Goal: Navigation & Orientation: Find specific page/section

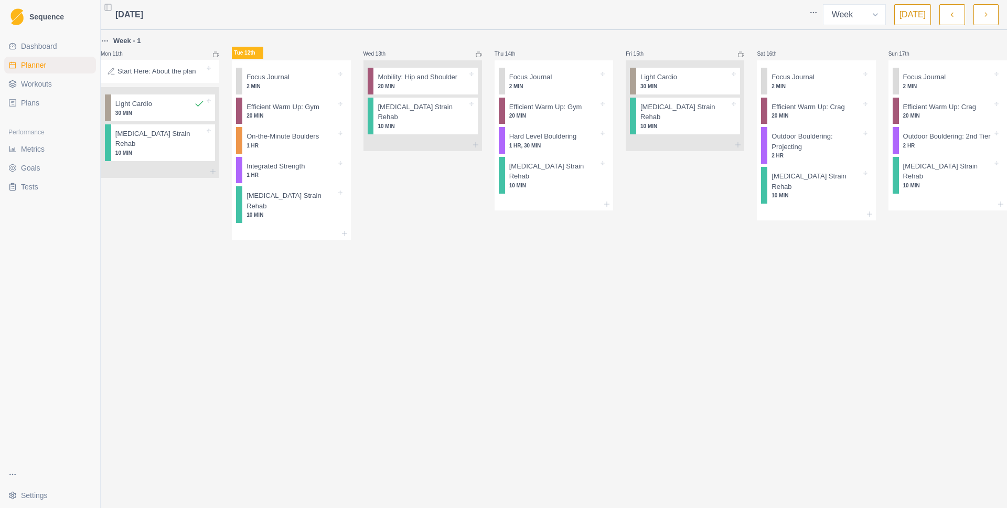
click at [611, 211] on div "Thu 14th Focus Journal 2 MIN Efficient Warm Up: Gym 20 MIN Hard Level Boulderin…" at bounding box center [553, 137] width 118 height 205
click at [450, 85] on p "20 MIN" at bounding box center [422, 86] width 89 height 8
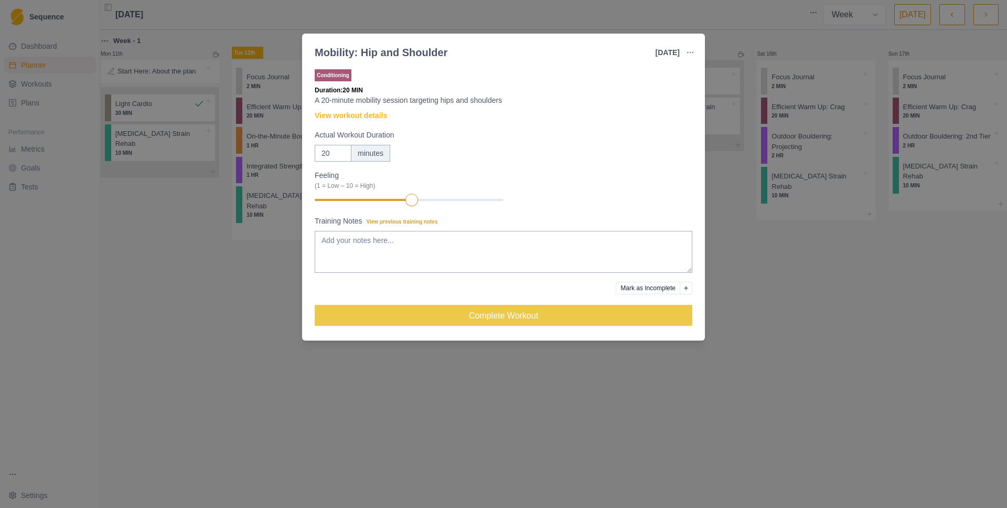
click at [261, 272] on div "Mobility: Hip and Shoulder [DATE] Link To Goal View Workout Metrics Edit Origin…" at bounding box center [503, 254] width 1007 height 508
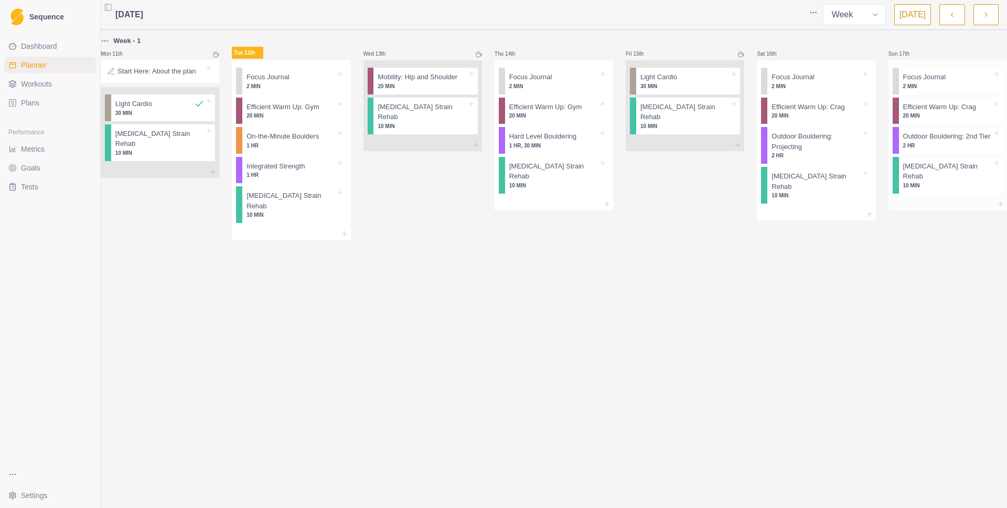
click at [935, 142] on p "Outdoor Bouldering: 2nd Tier" at bounding box center [947, 136] width 88 height 10
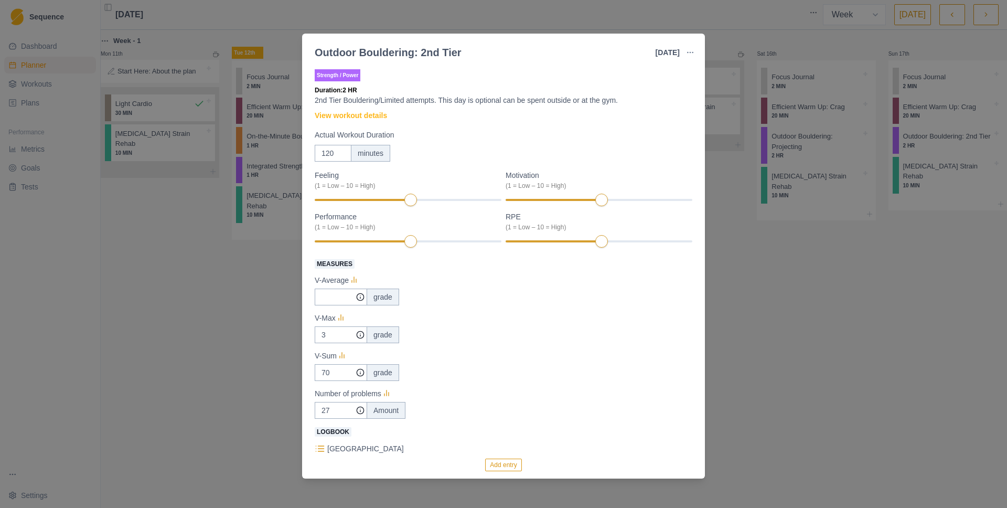
click at [771, 298] on div "Outdoor Bouldering: 2nd Tier [DATE] Link To Goal View Workout Metrics Edit Orig…" at bounding box center [503, 254] width 1007 height 508
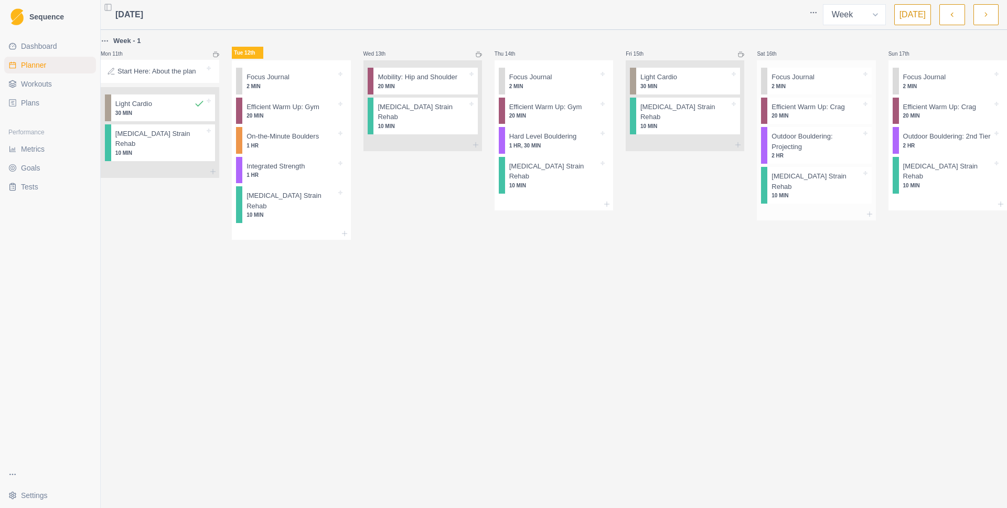
click at [801, 149] on p "Outdoor Bouldering: Projecting" at bounding box center [815, 141] width 89 height 20
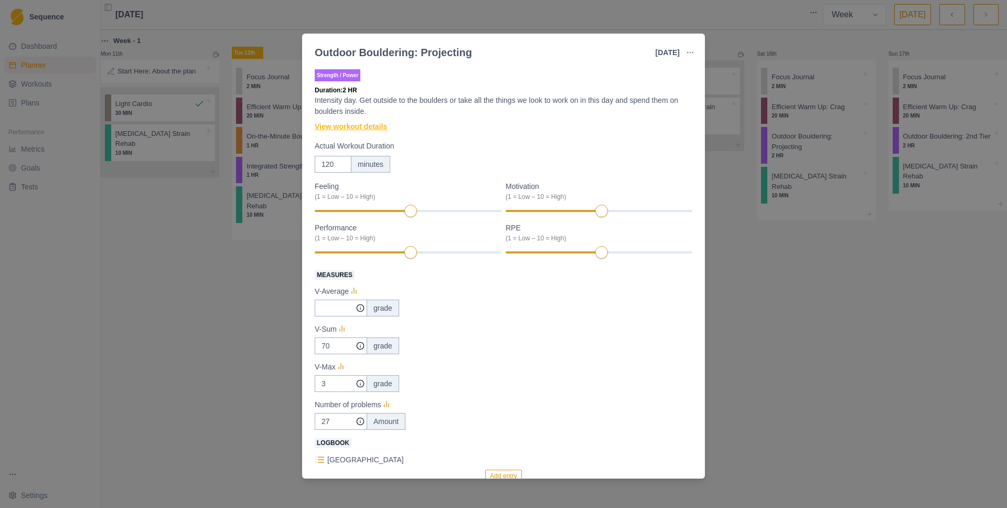
click at [368, 128] on link "View workout details" at bounding box center [351, 126] width 72 height 11
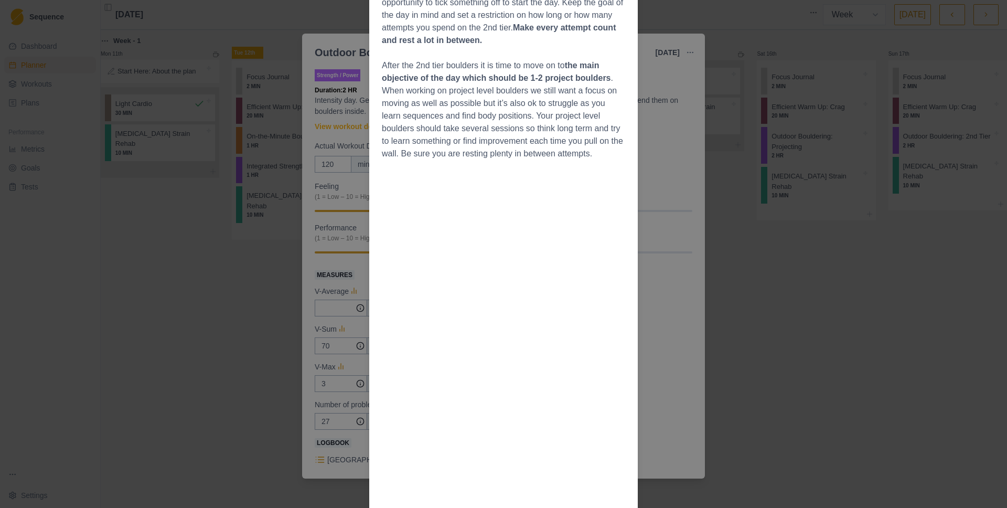
scroll to position [301, 0]
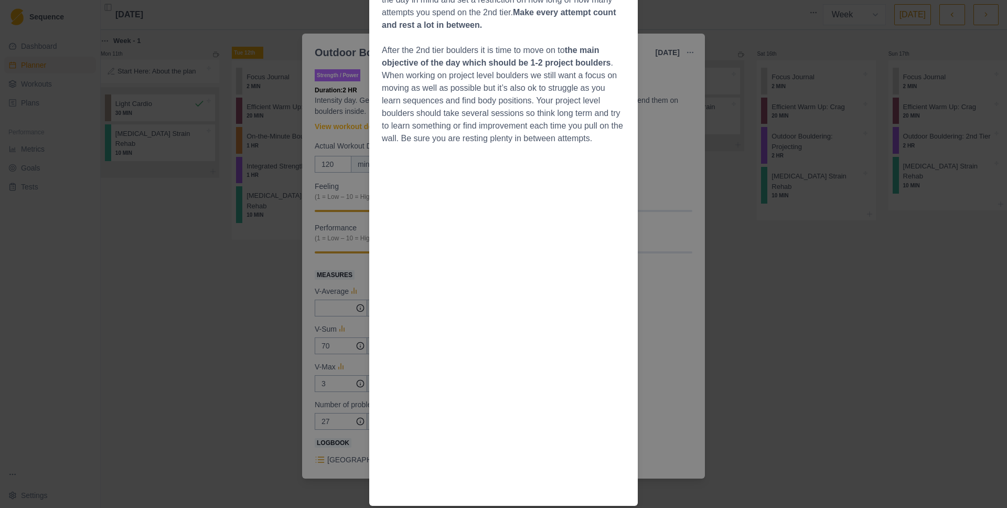
click at [684, 265] on div "Workout Details Overview This day is to be looked at as connecting the training…" at bounding box center [503, 254] width 1007 height 508
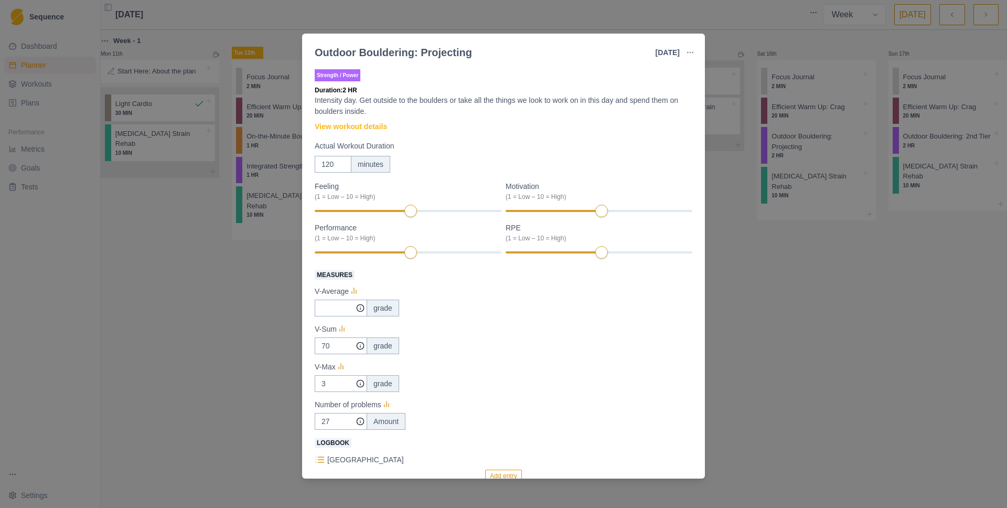
click at [781, 264] on div "Outdoor Bouldering: Projecting [DATE] Link To Goal View Workout Metrics Edit Or…" at bounding box center [503, 254] width 1007 height 508
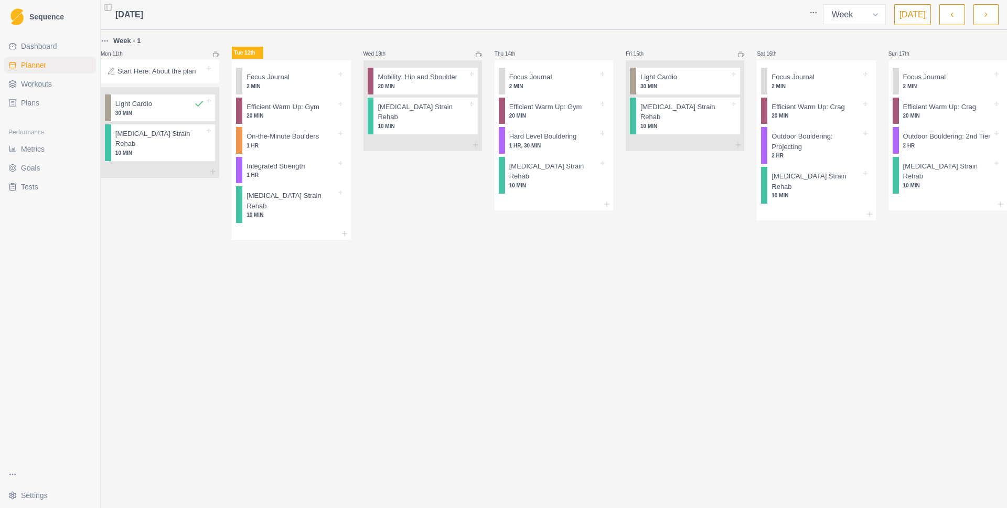
click at [61, 85] on link "Workouts" at bounding box center [50, 84] width 92 height 17
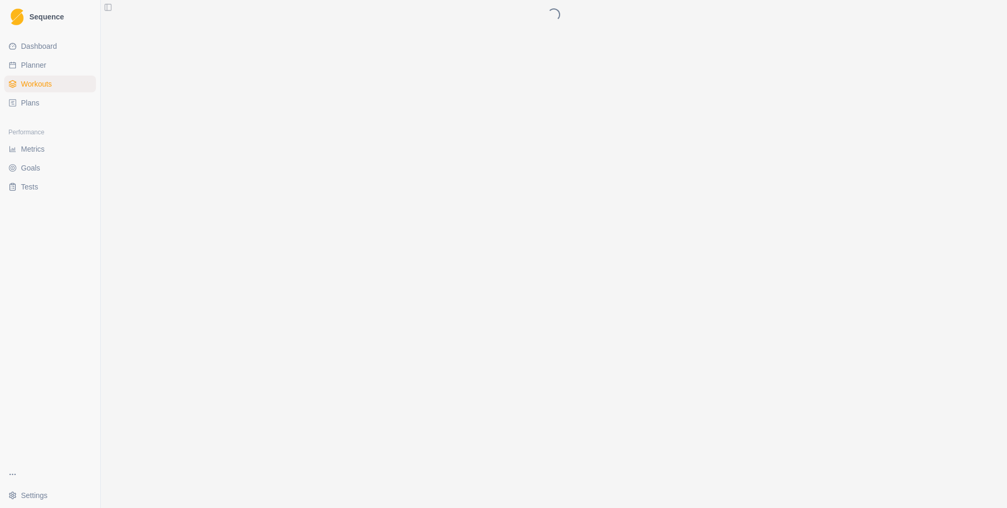
click at [53, 106] on link "Plans" at bounding box center [50, 102] width 92 height 17
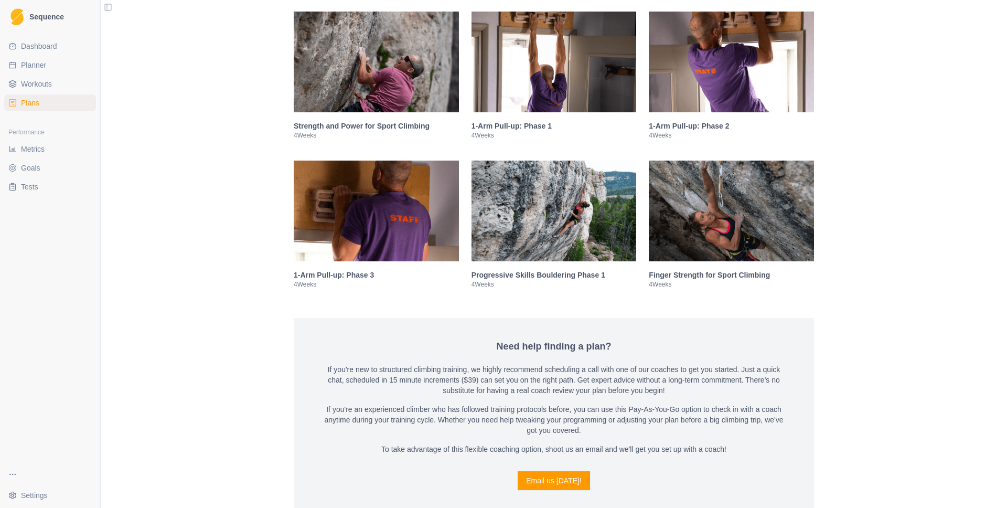
scroll to position [1489, 0]
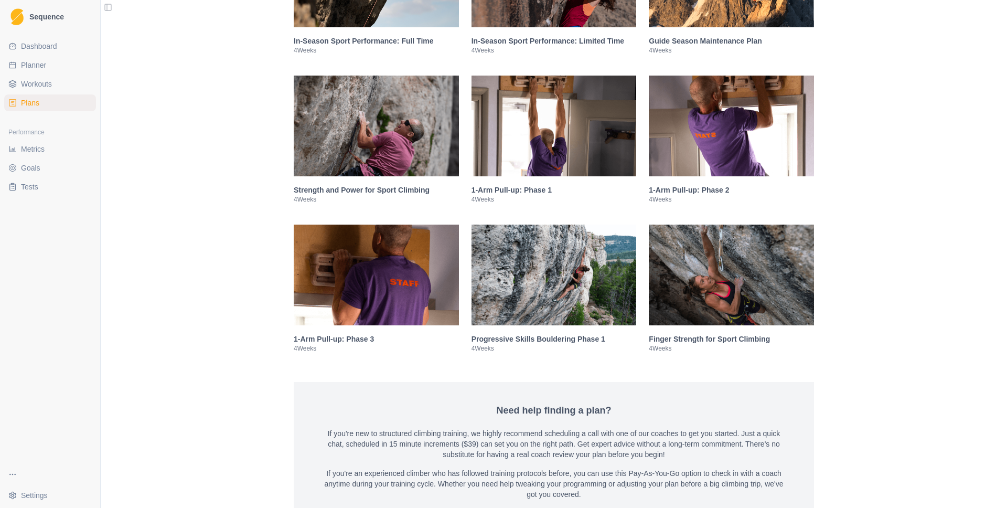
click at [762, 282] on img at bounding box center [731, 274] width 165 height 101
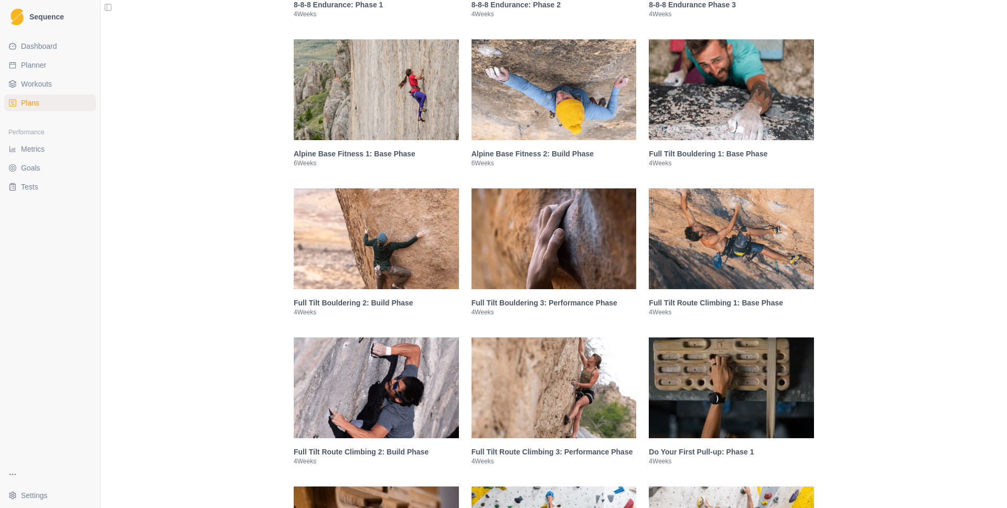
scroll to position [711, 0]
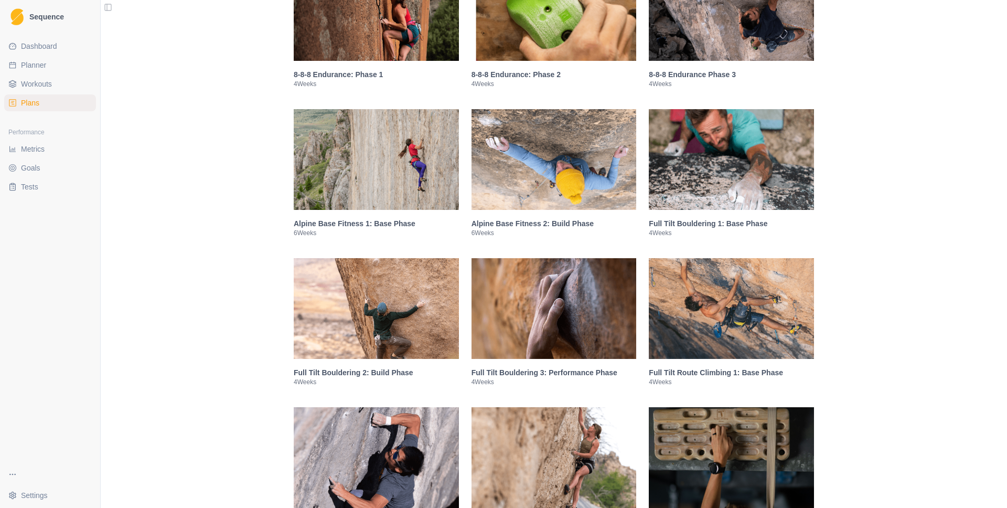
click at [719, 188] on img at bounding box center [731, 159] width 165 height 101
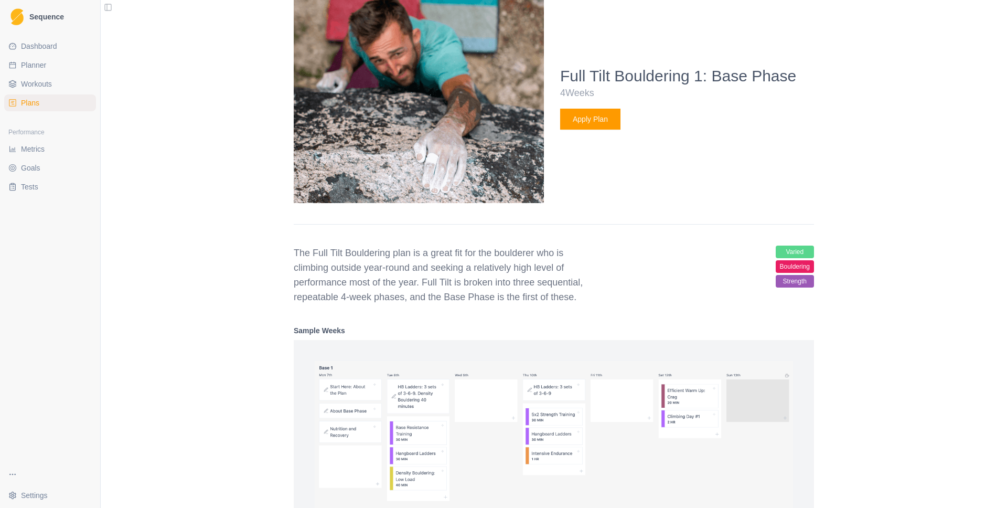
scroll to position [1158, 0]
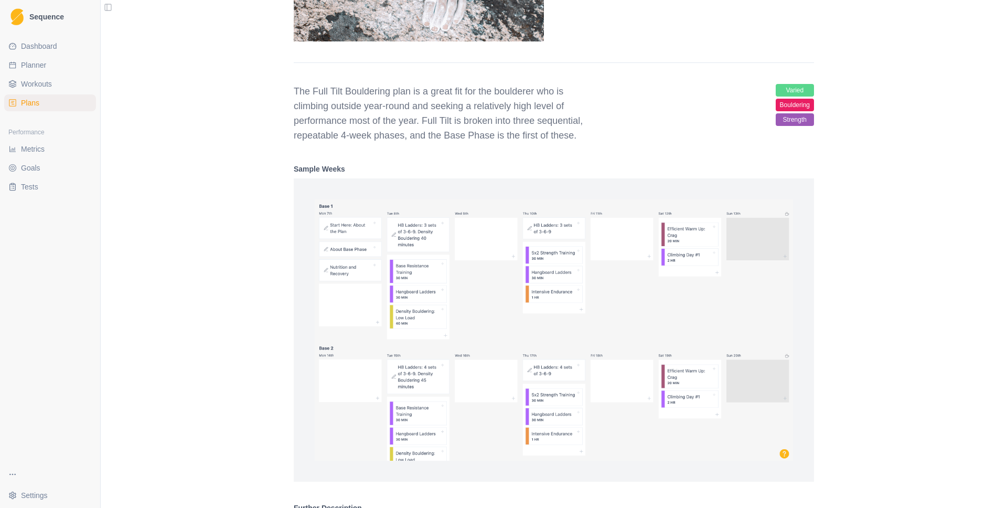
click at [928, 210] on div "Make training simple with a plan from Climb Strong Whether you're looking to se…" at bounding box center [554, 333] width 906 height 2982
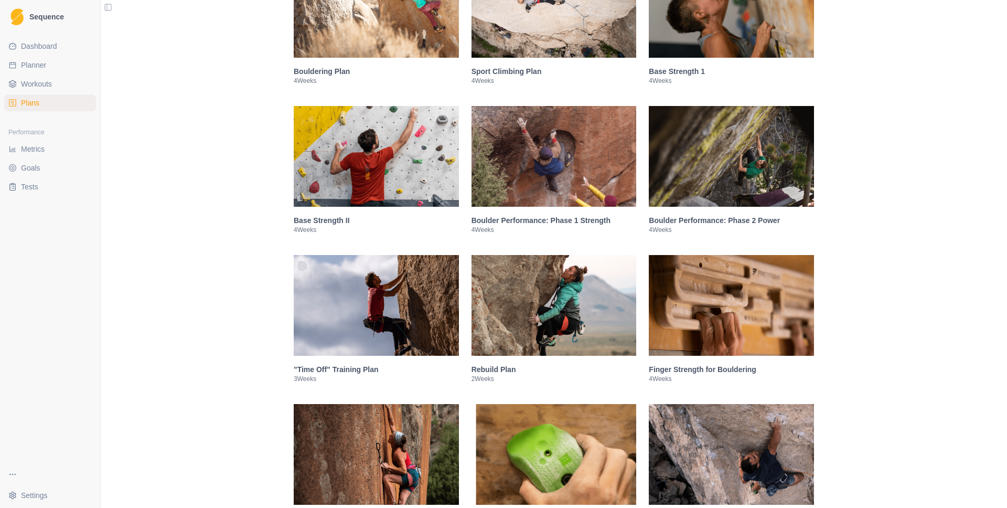
scroll to position [249, 0]
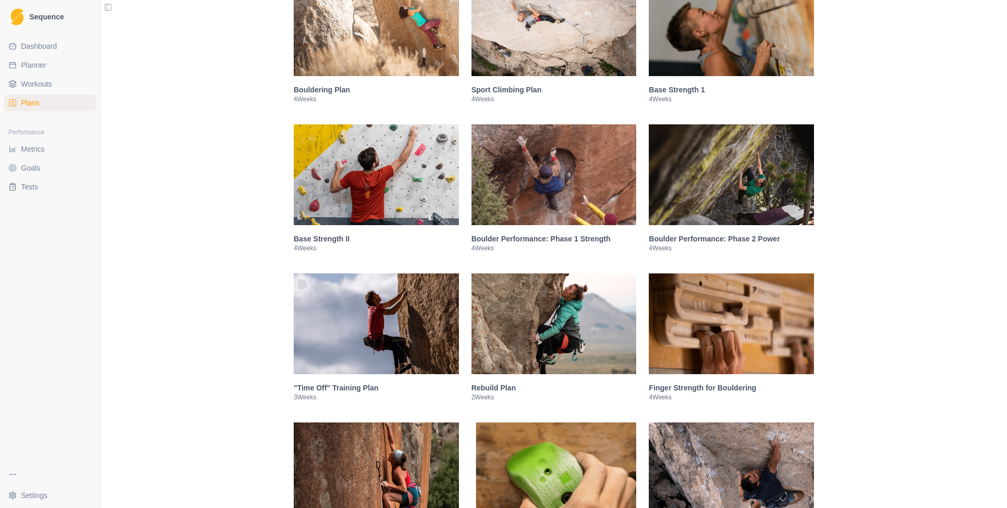
click at [750, 319] on img at bounding box center [731, 323] width 165 height 101
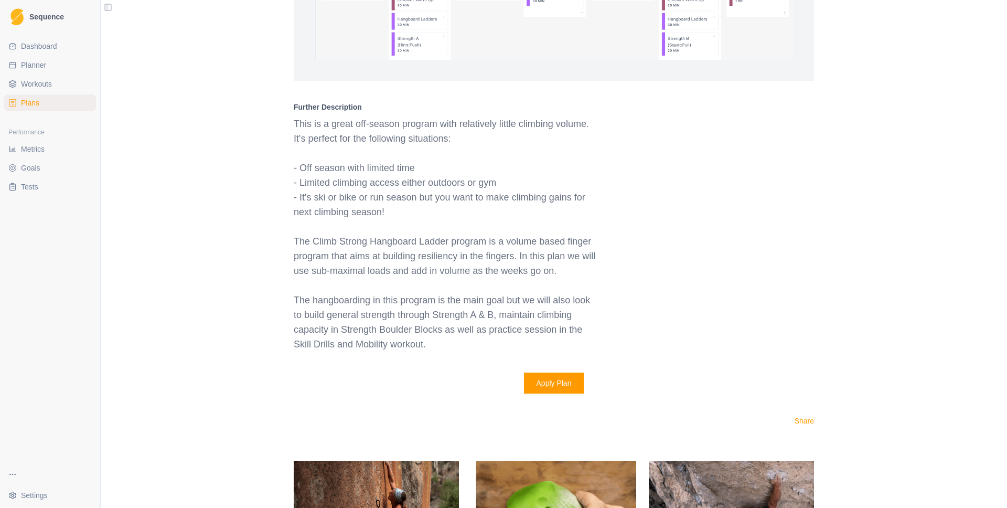
scroll to position [2637, 0]
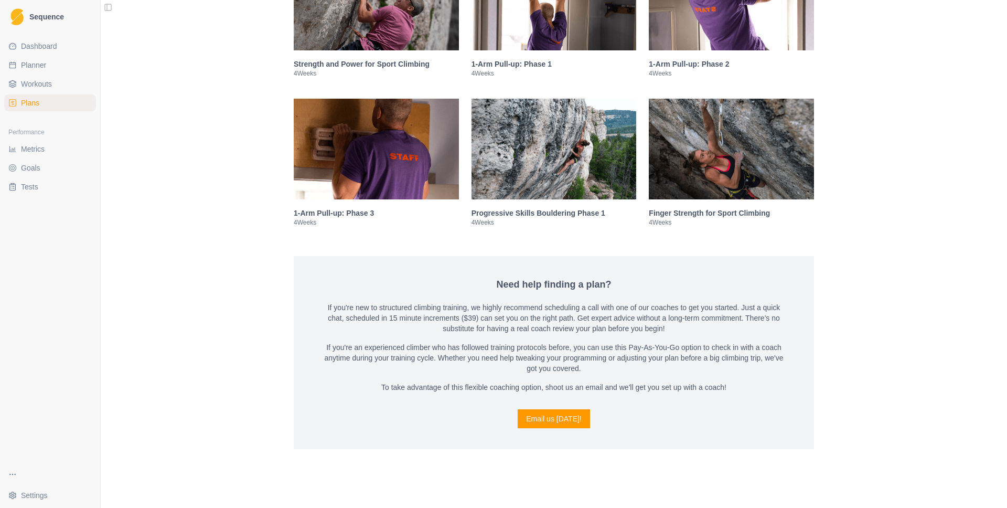
click at [688, 126] on img at bounding box center [731, 149] width 165 height 101
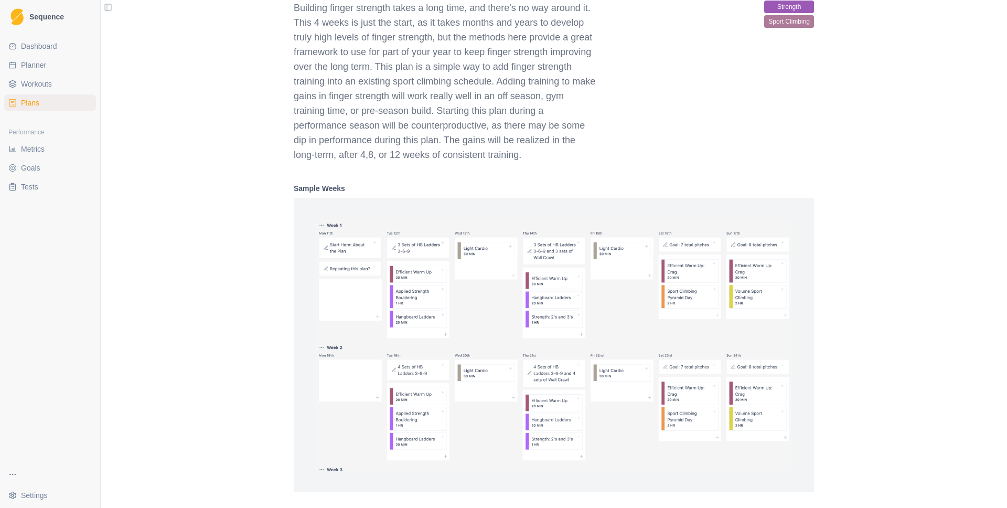
scroll to position [2165, 0]
